Goal: Task Accomplishment & Management: Manage account settings

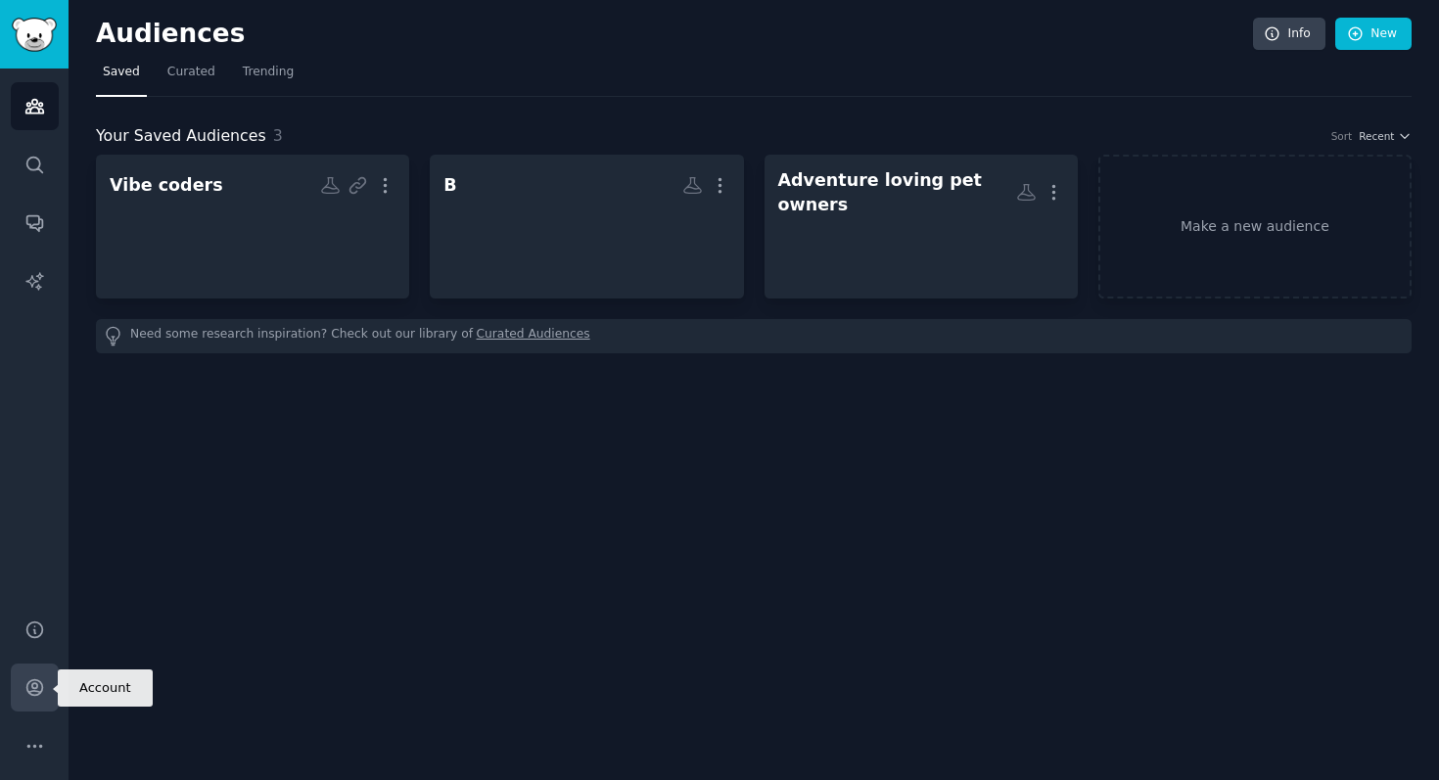
click at [35, 678] on icon "Sidebar" at bounding box center [34, 688] width 21 height 21
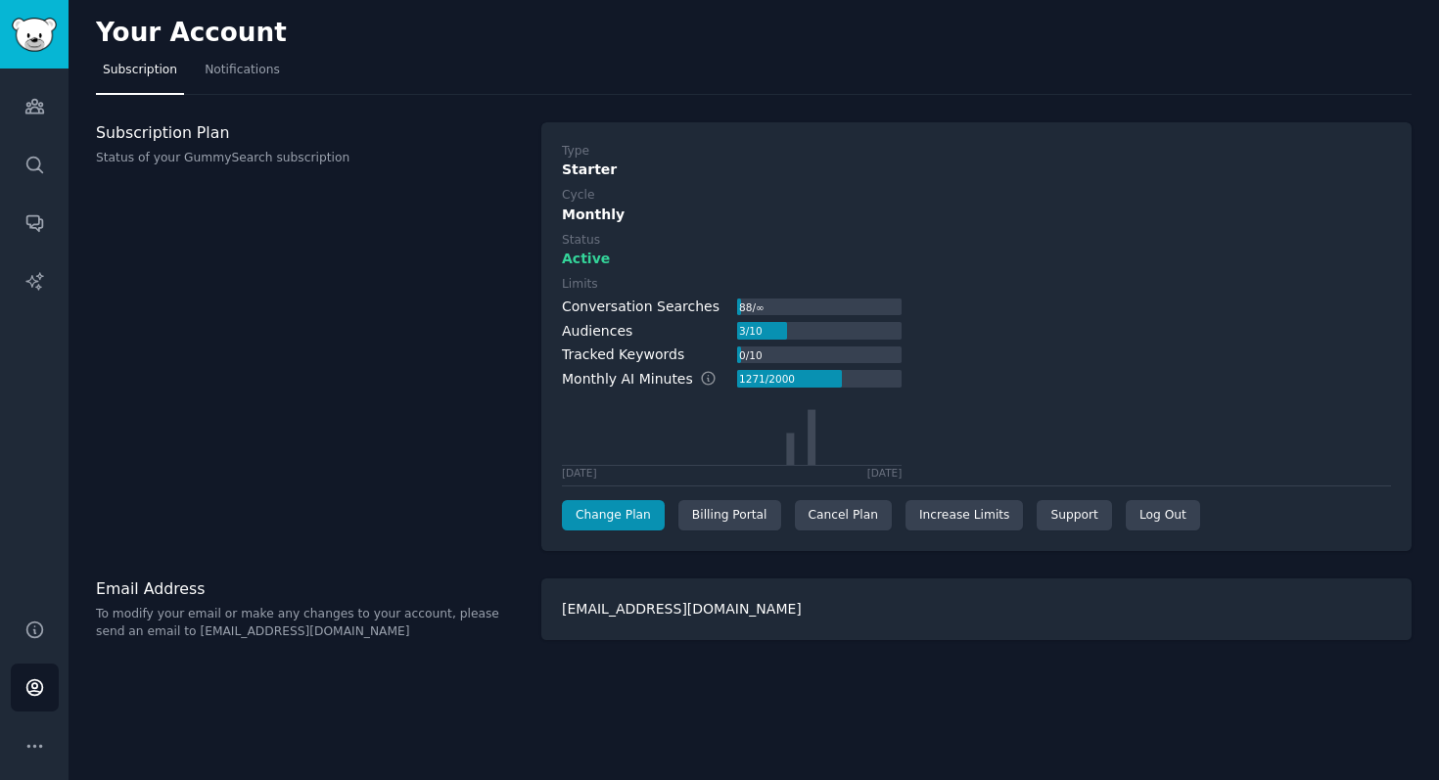
click at [854, 533] on div "Type Starter Cycle Monthly Status Active Limits Conversation Searches 88 / ∞ Au…" at bounding box center [976, 337] width 870 height 430
click at [841, 515] on div "Cancel Plan" at bounding box center [843, 515] width 97 height 31
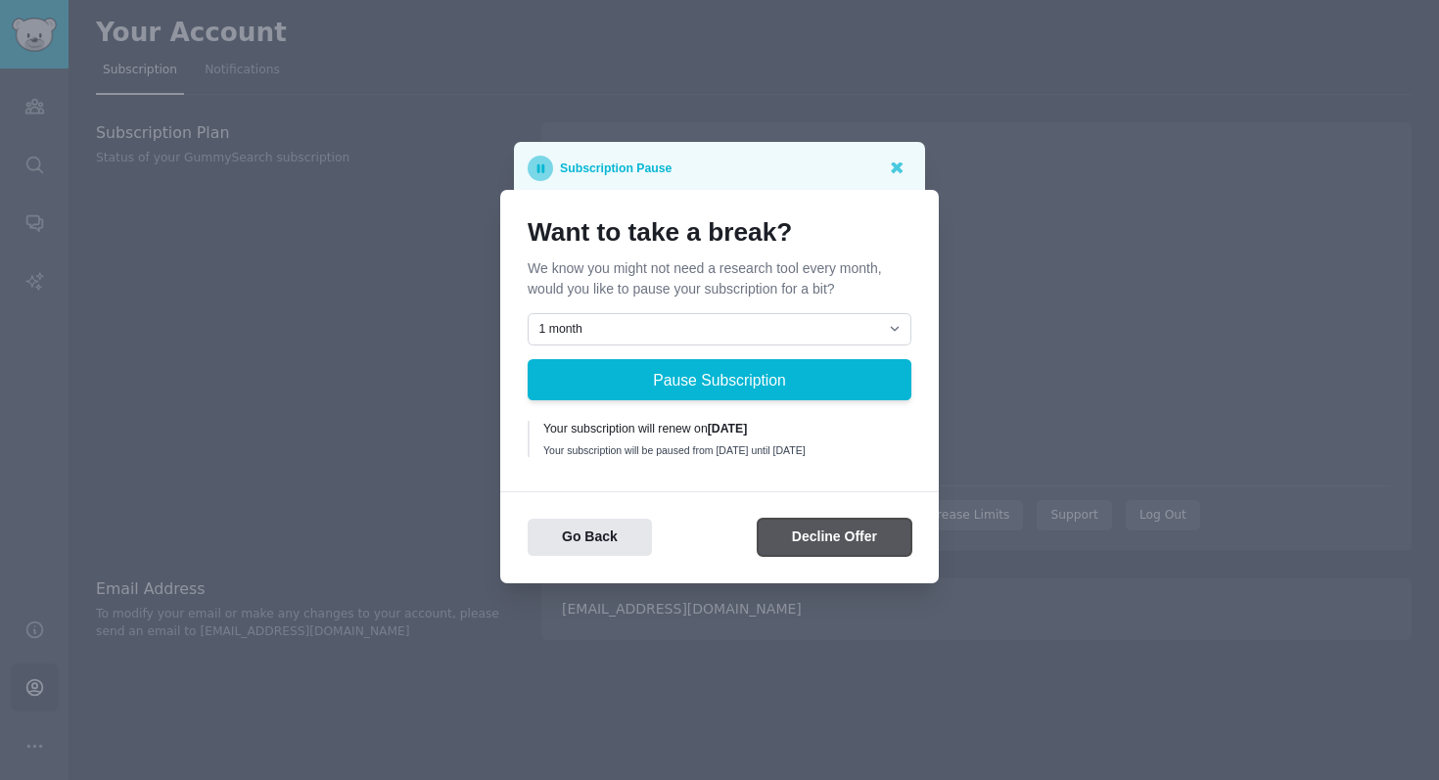
click at [819, 552] on button "Decline Offer" at bounding box center [835, 538] width 154 height 38
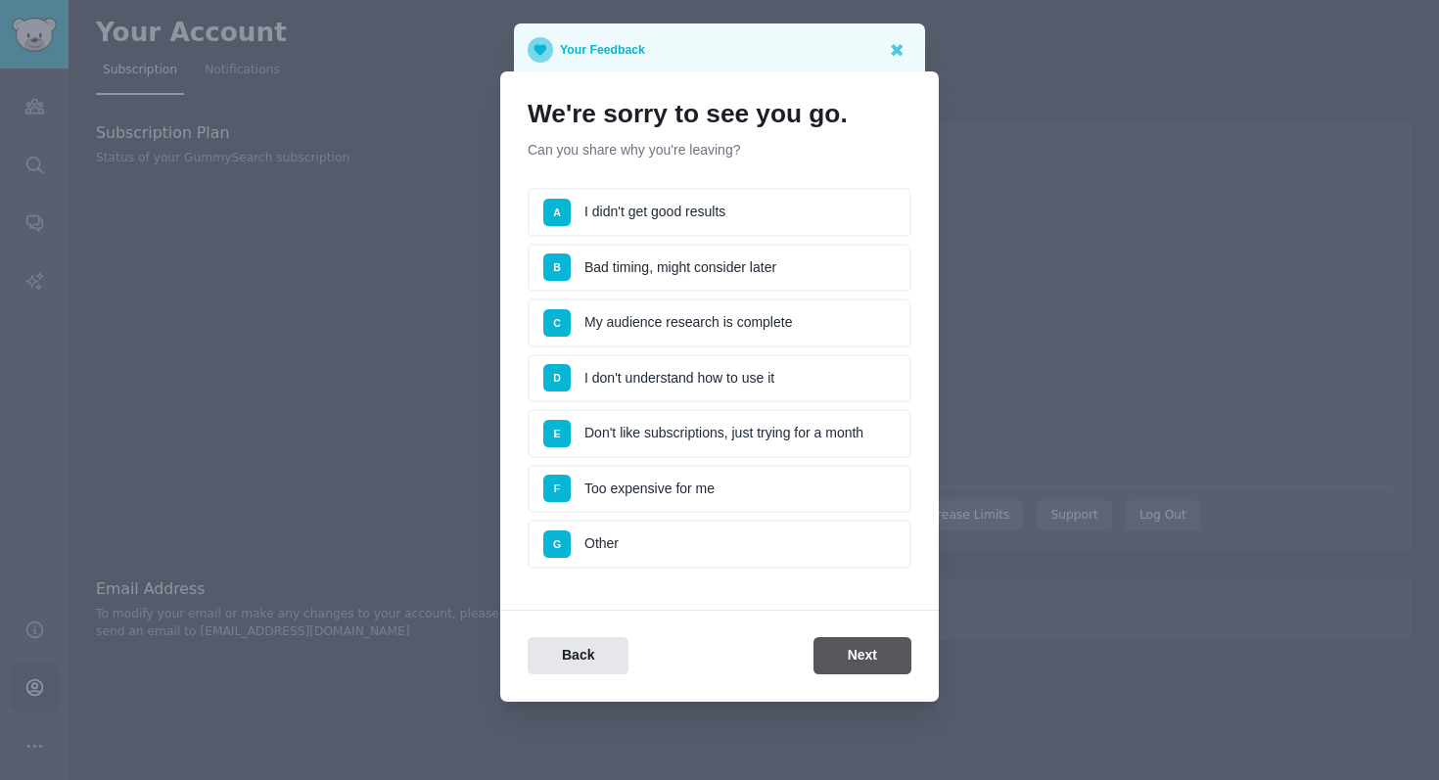
click at [819, 552] on li "G Other" at bounding box center [720, 544] width 384 height 49
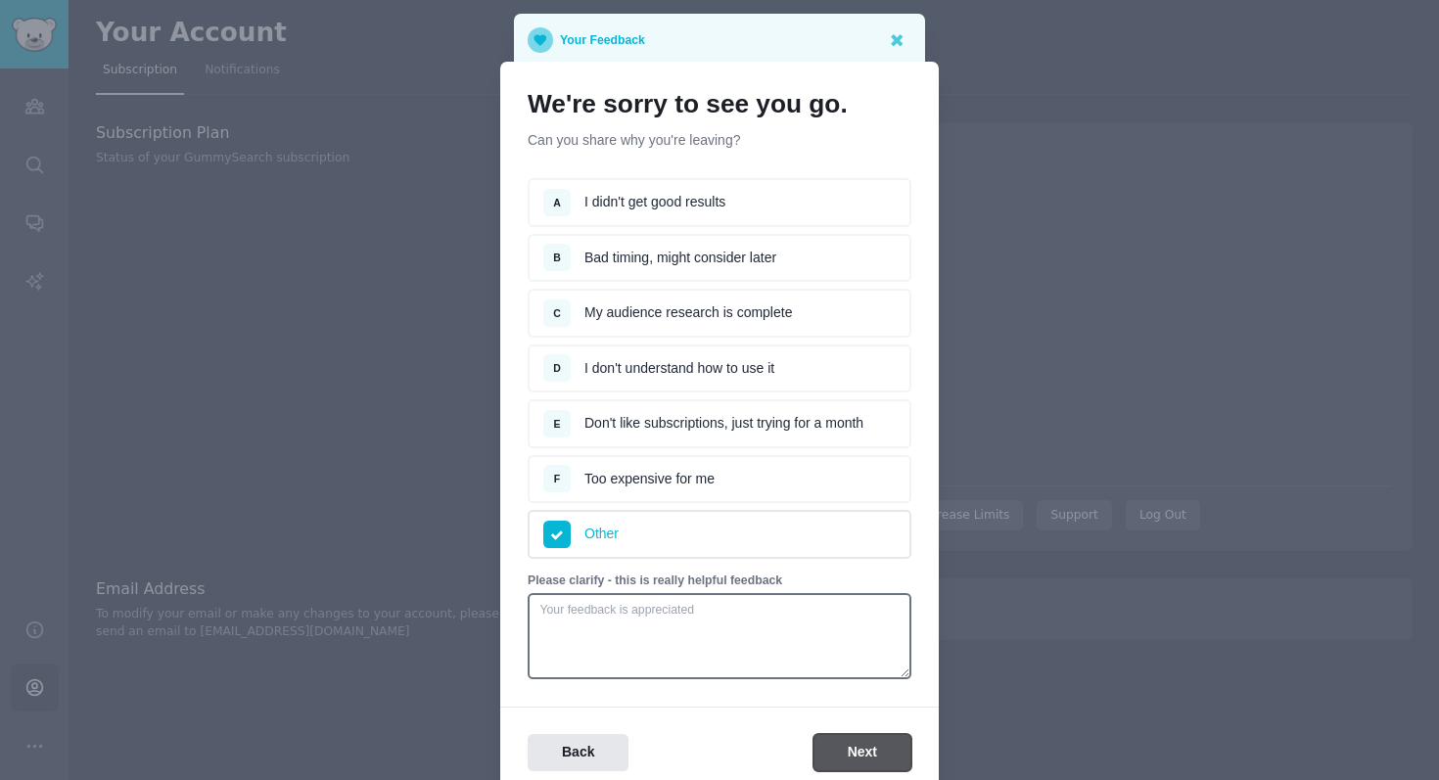
click at [825, 751] on button "Next" at bounding box center [863, 753] width 98 height 38
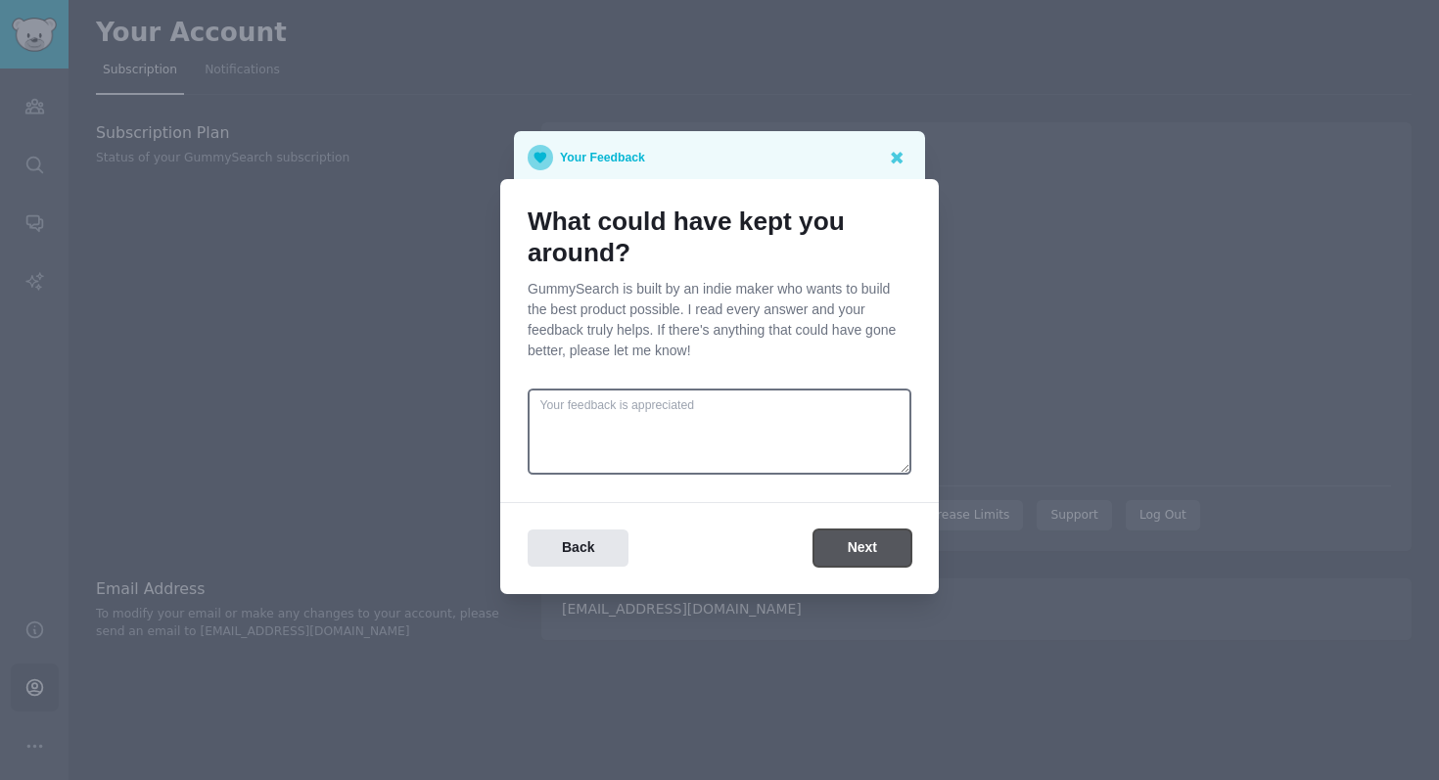
click at [835, 538] on button "Next" at bounding box center [863, 549] width 98 height 38
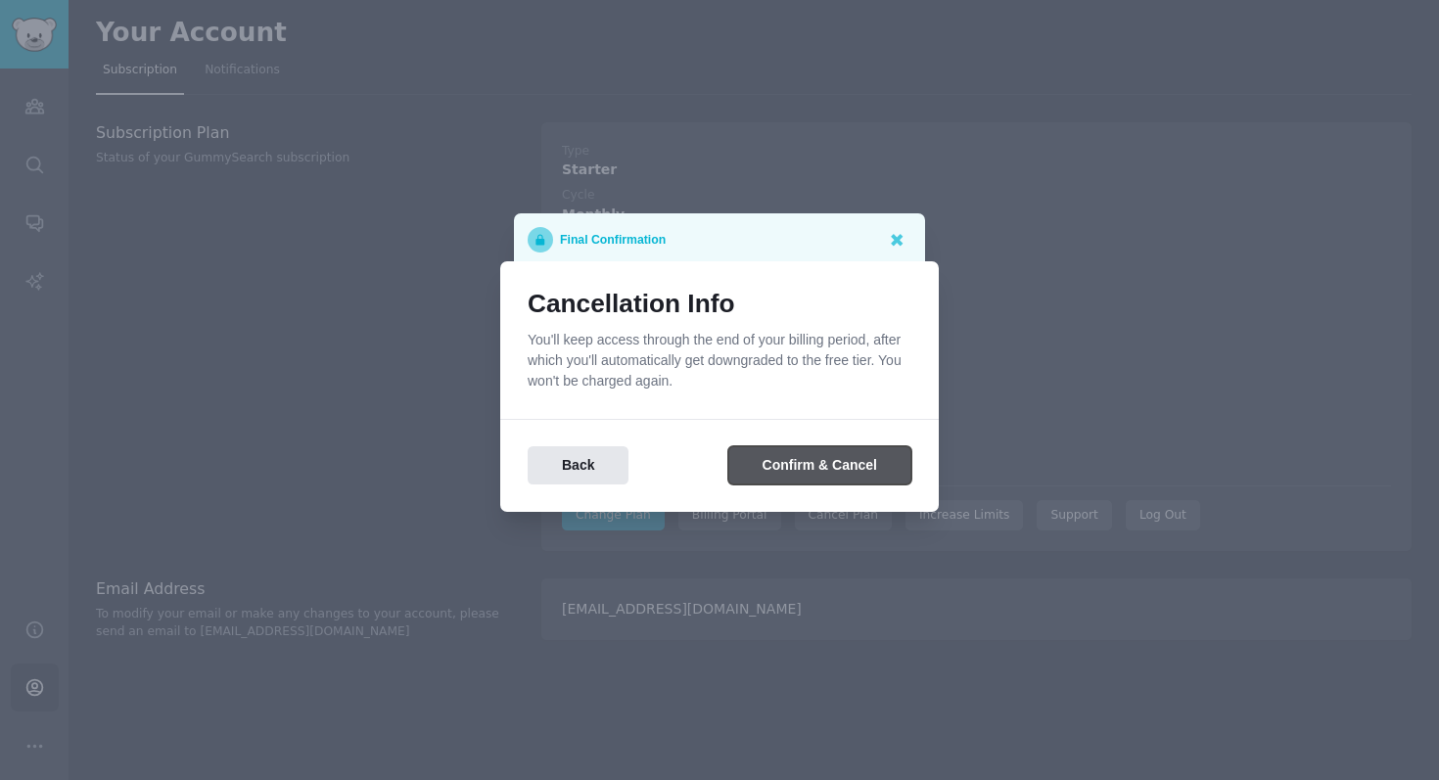
click at [806, 467] on button "Confirm & Cancel" at bounding box center [819, 465] width 183 height 38
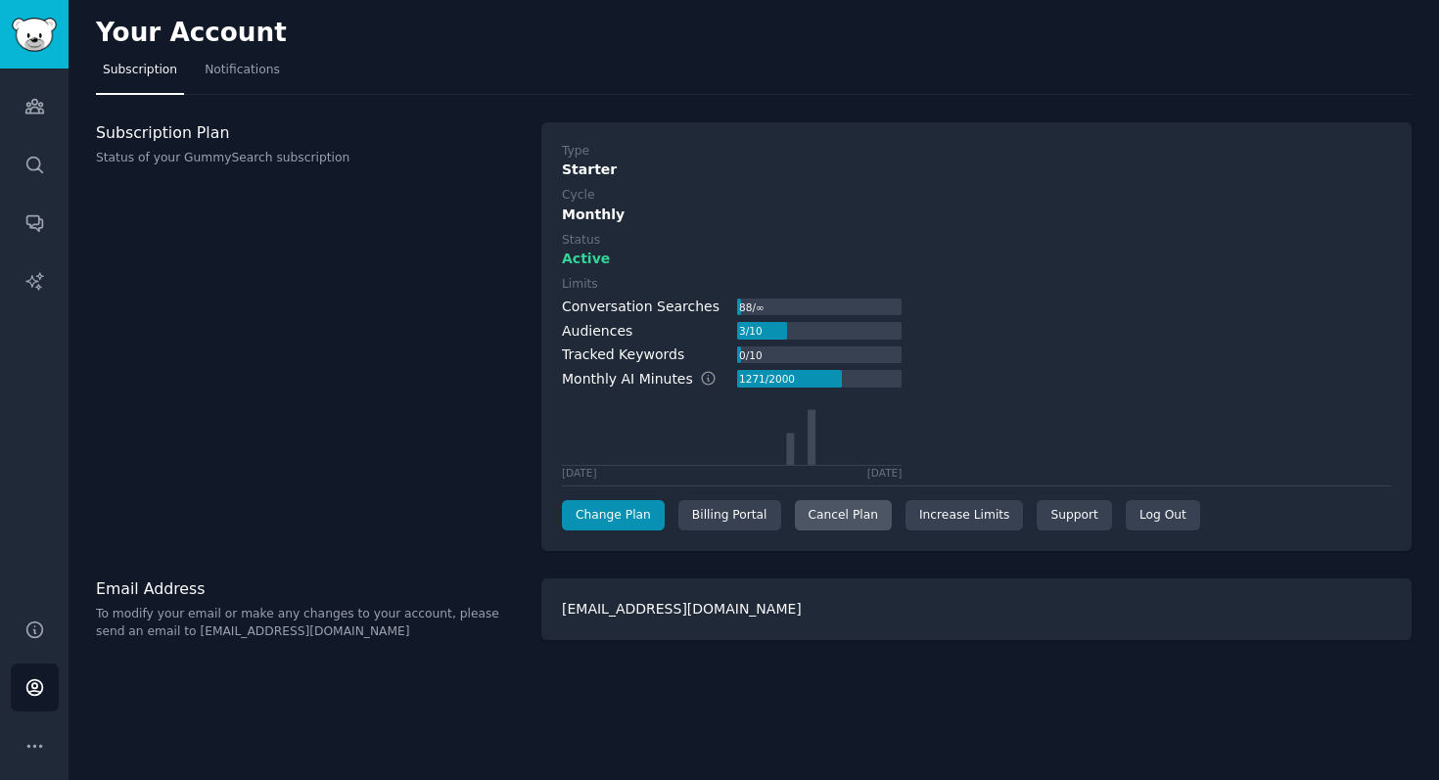
click at [851, 519] on div "Cancel Plan" at bounding box center [843, 515] width 97 height 31
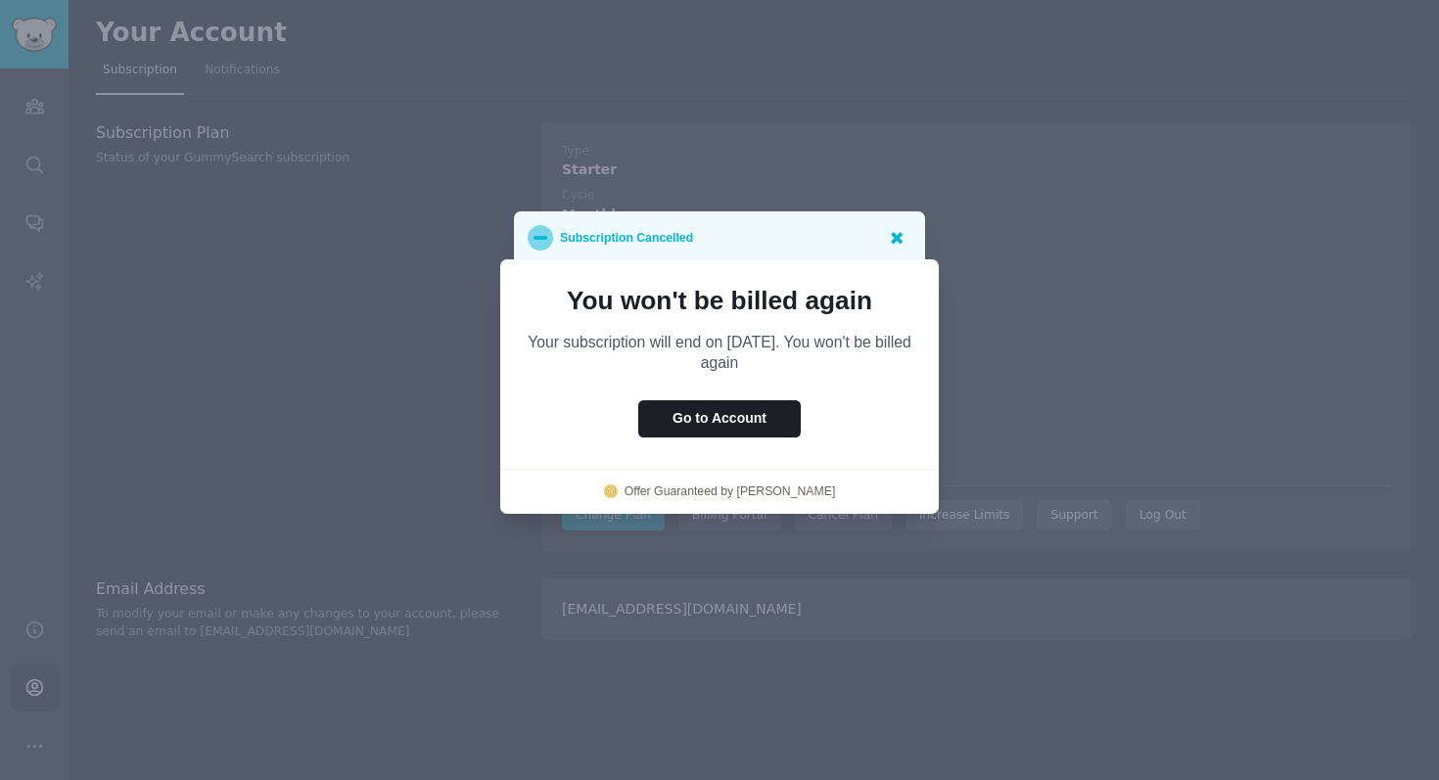
click at [894, 238] on icon at bounding box center [897, 238] width 12 height 12
